Goal: Task Accomplishment & Management: Manage account settings

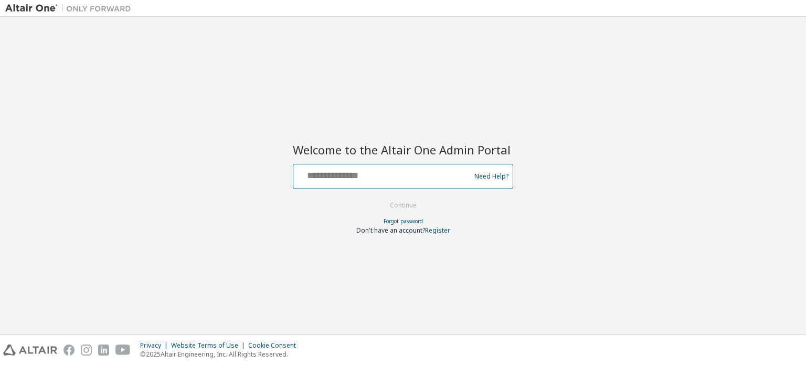
drag, startPoint x: 412, startPoint y: 176, endPoint x: 406, endPoint y: 180, distance: 7.3
click at [412, 176] on input "text" at bounding box center [384, 173] width 172 height 15
type input "**********"
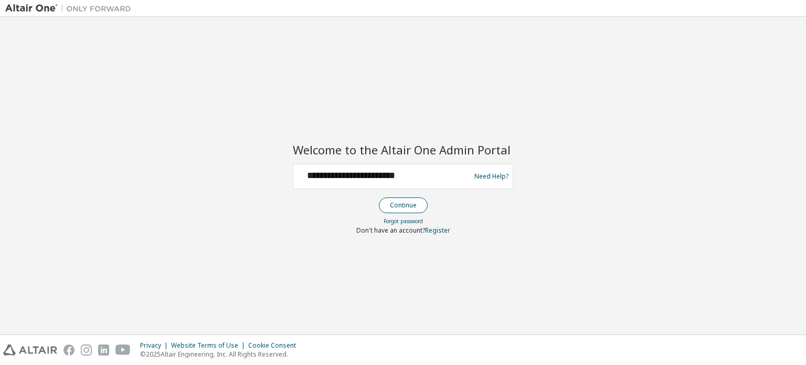
click at [406, 201] on button "Continue" at bounding box center [403, 205] width 49 height 16
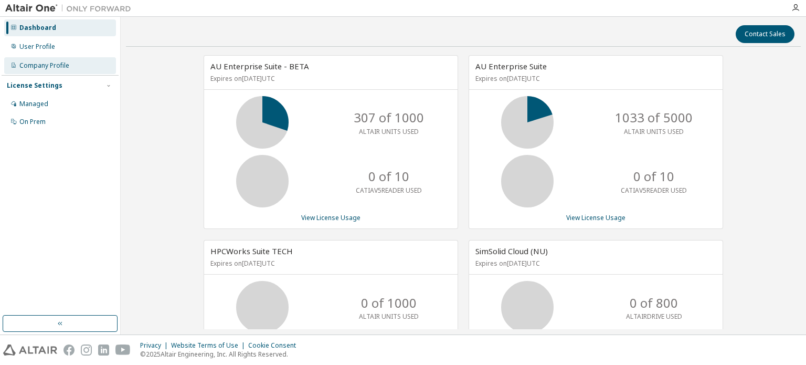
click at [54, 64] on div "Company Profile" at bounding box center [44, 65] width 50 height 8
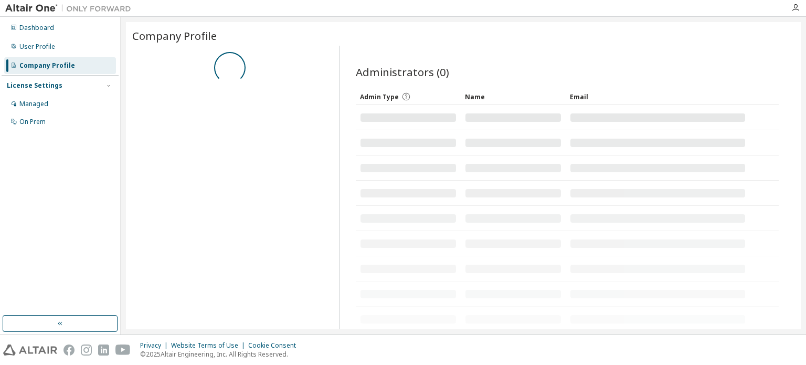
click at [45, 55] on div "Dashboard User Profile Company Profile License Settings Managed On Prem" at bounding box center [60, 74] width 117 height 113
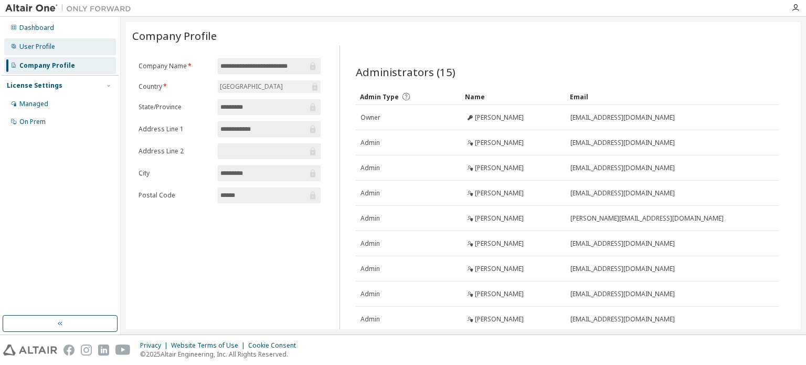
click at [45, 54] on div "User Profile" at bounding box center [60, 46] width 112 height 17
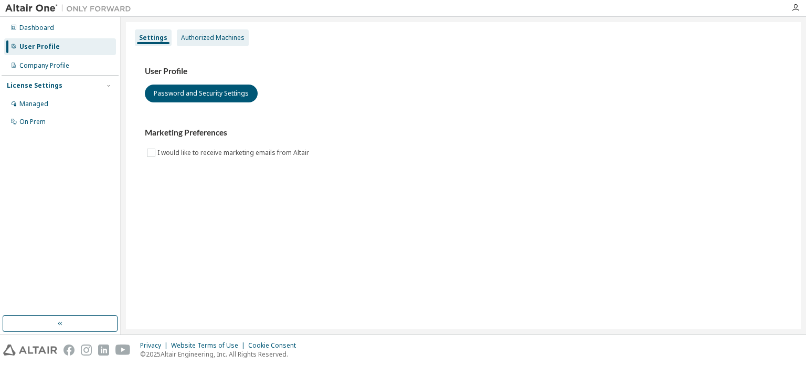
click at [207, 37] on div "Authorized Machines" at bounding box center [213, 38] width 64 height 8
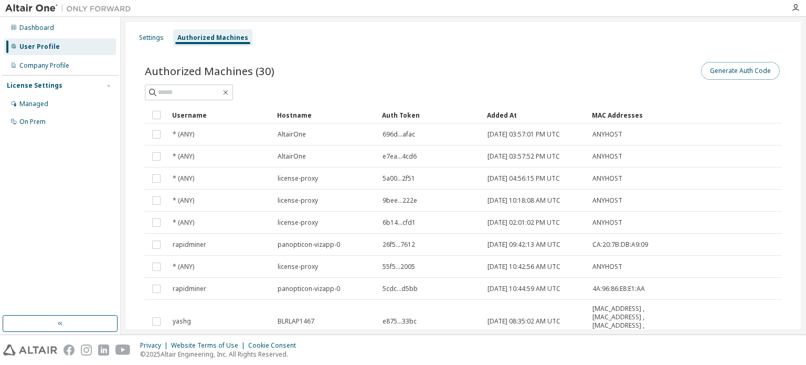
click at [727, 71] on button "Generate Auth Code" at bounding box center [740, 71] width 79 height 18
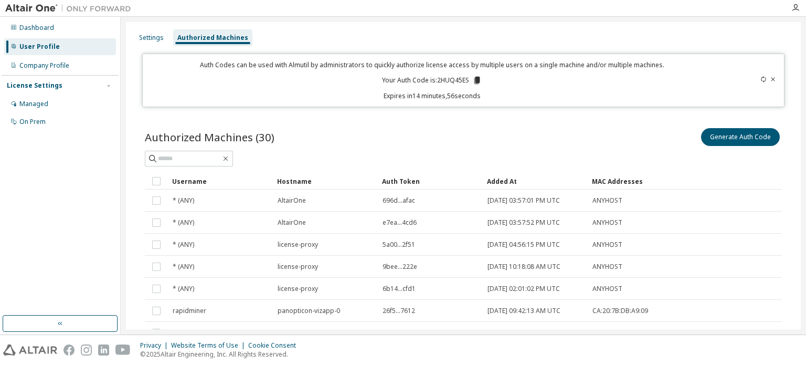
click at [475, 78] on icon at bounding box center [477, 80] width 6 height 7
